Goal: Task Accomplishment & Management: Manage account settings

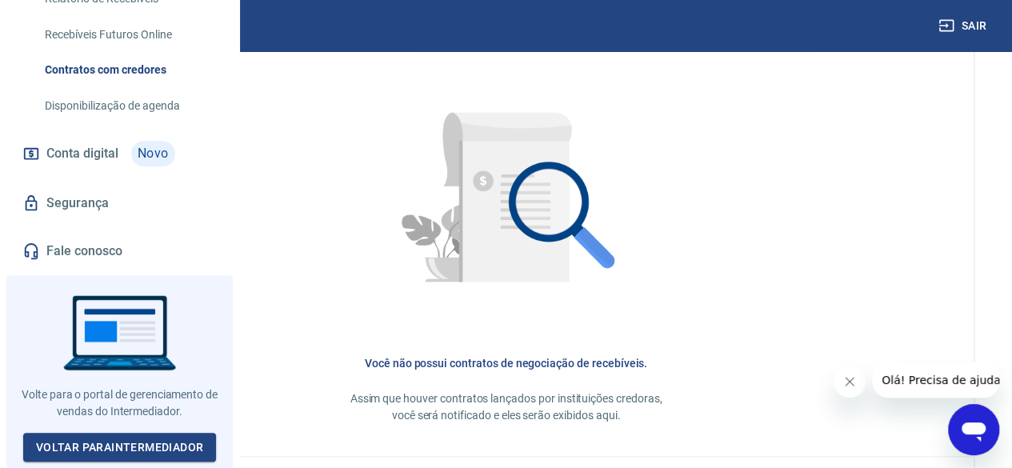
scroll to position [171, 0]
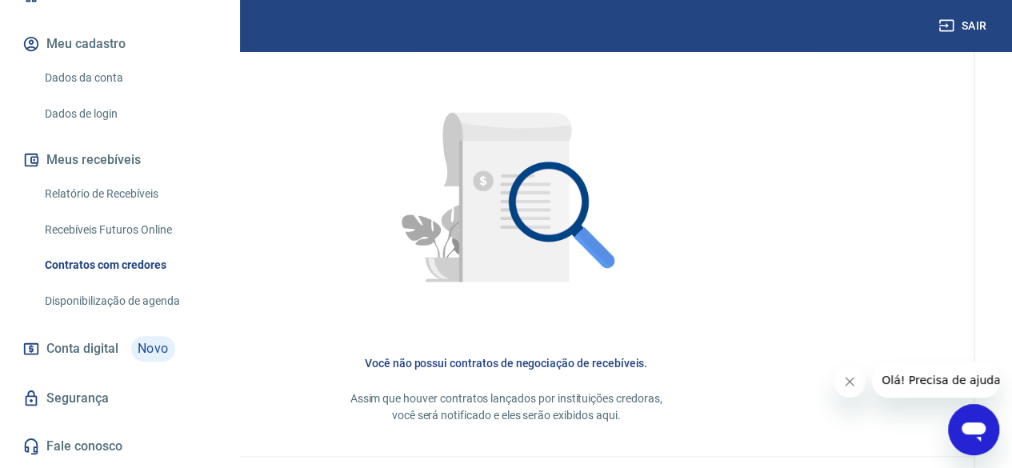
click at [90, 94] on link "Dados da conta" at bounding box center [129, 78] width 182 height 33
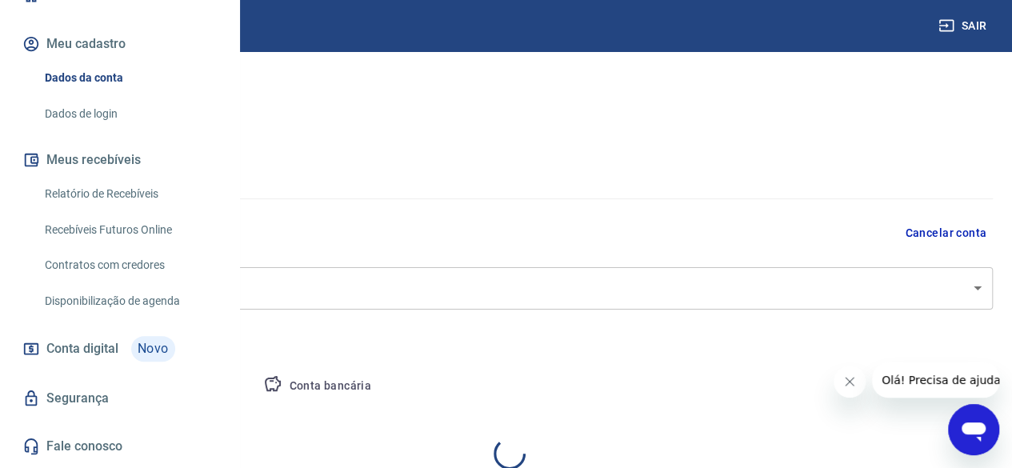
select select "RS"
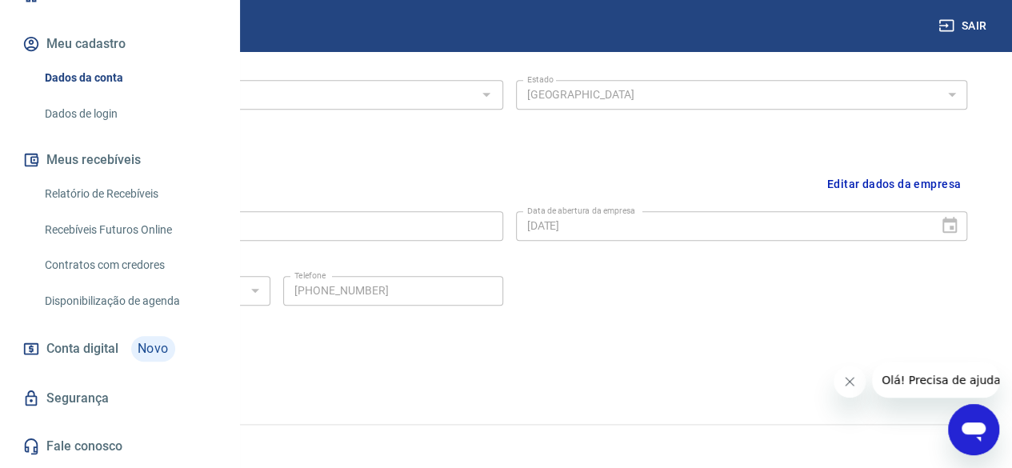
scroll to position [685, 0]
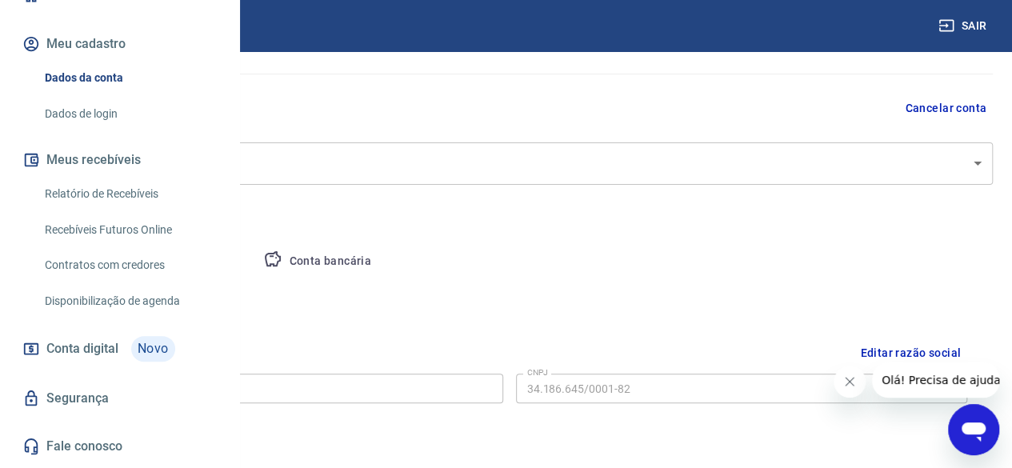
click at [251, 252] on button "Pessoa titular" at bounding box center [187, 261] width 127 height 38
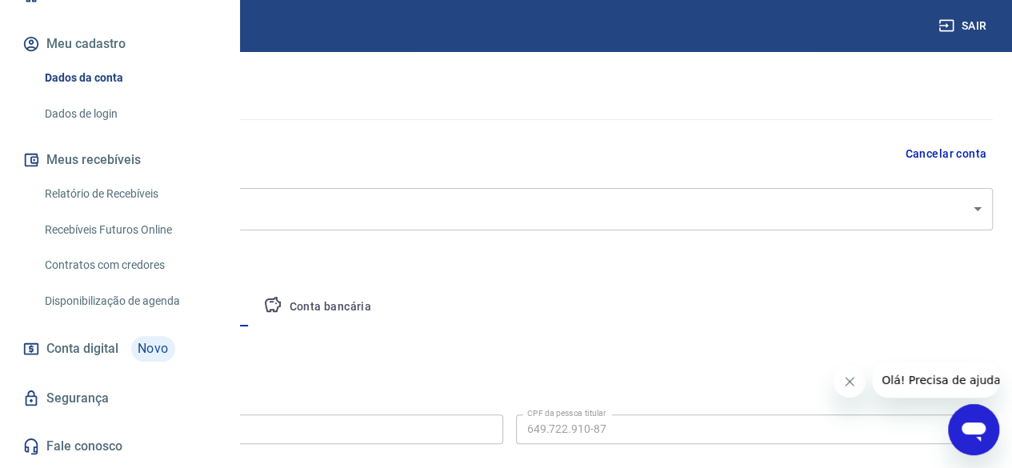
scroll to position [171, 0]
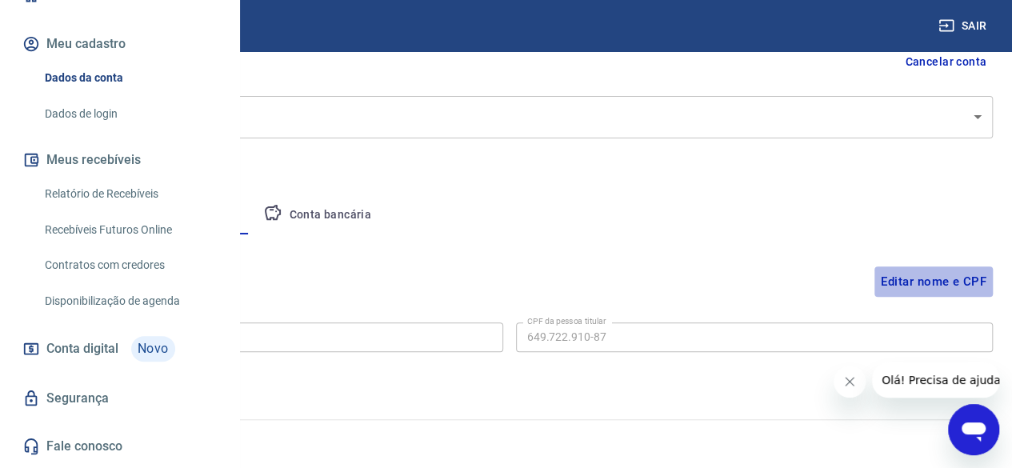
click at [910, 287] on button "Editar nome e CPF" at bounding box center [934, 281] width 118 height 30
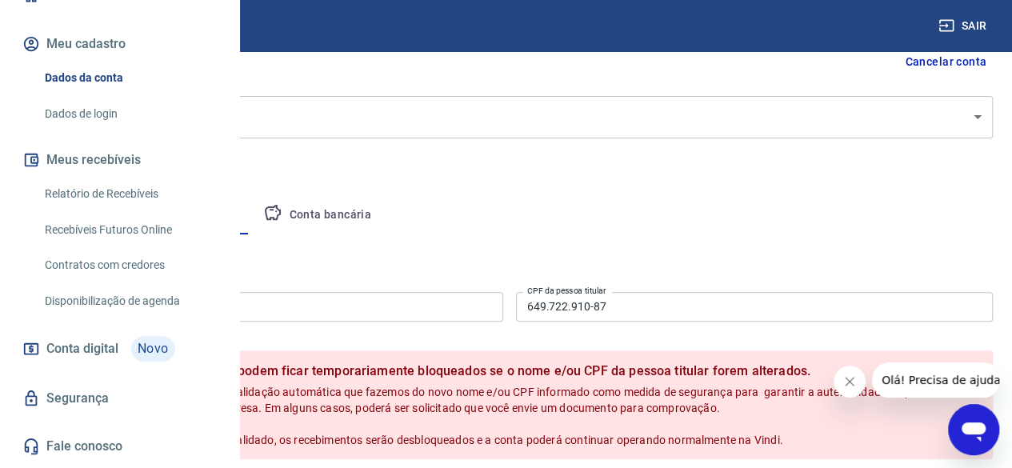
scroll to position [331, 0]
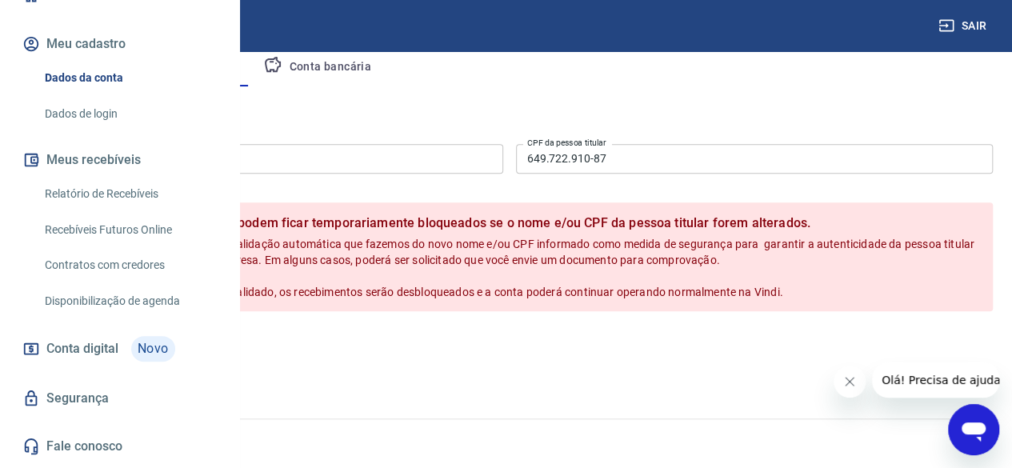
click at [175, 361] on button "Cancelar" at bounding box center [137, 345] width 76 height 30
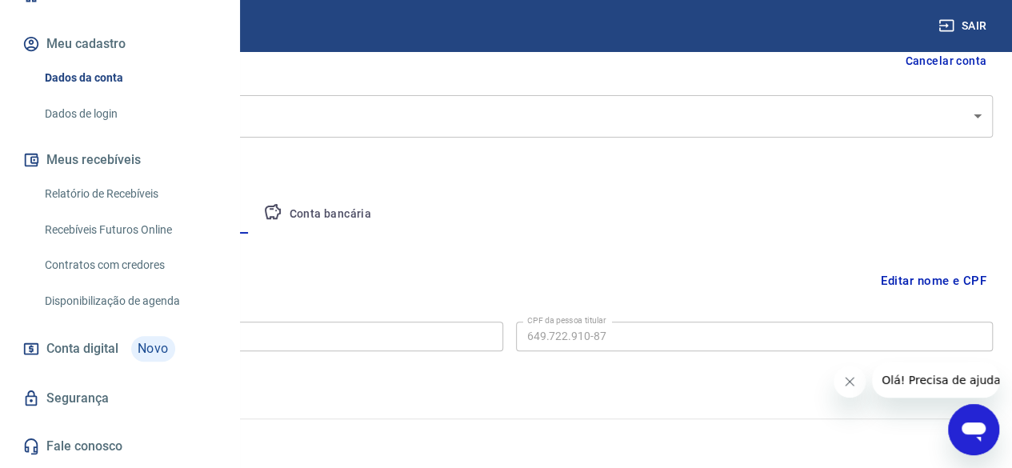
scroll to position [171, 0]
click at [384, 220] on button "Conta bancária" at bounding box center [317, 215] width 134 height 38
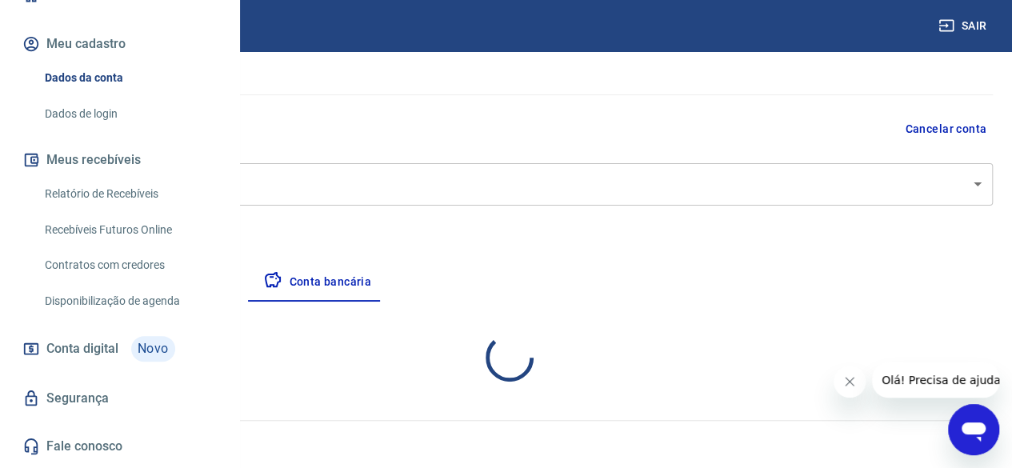
select select "1"
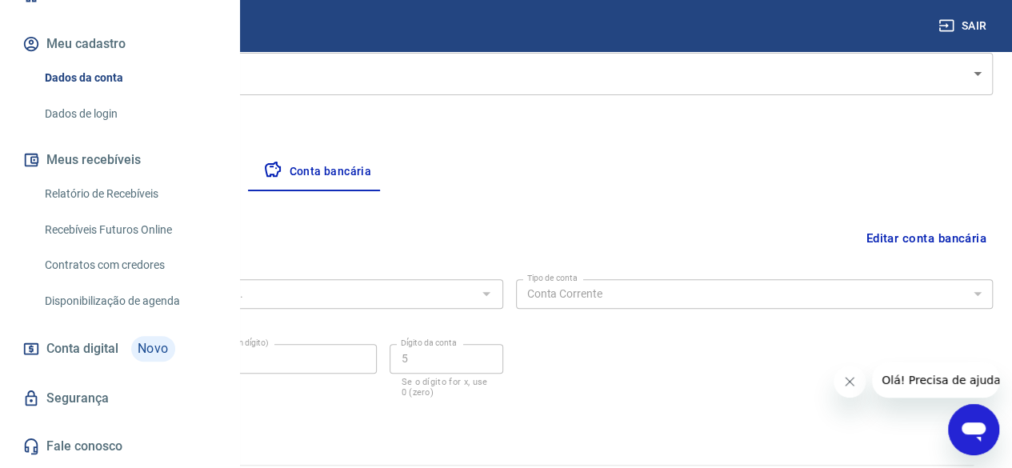
scroll to position [259, 0]
